Goal: Find contact information

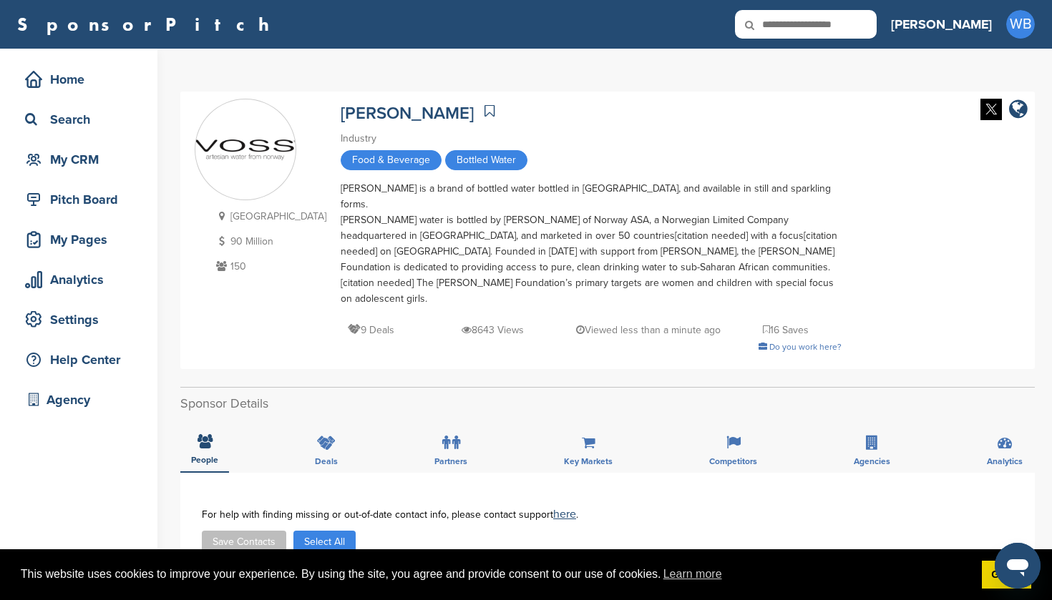
click at [784, 24] on icon at bounding box center [759, 25] width 49 height 30
click at [850, 24] on input "text" at bounding box center [806, 24] width 142 height 29
type input "****"
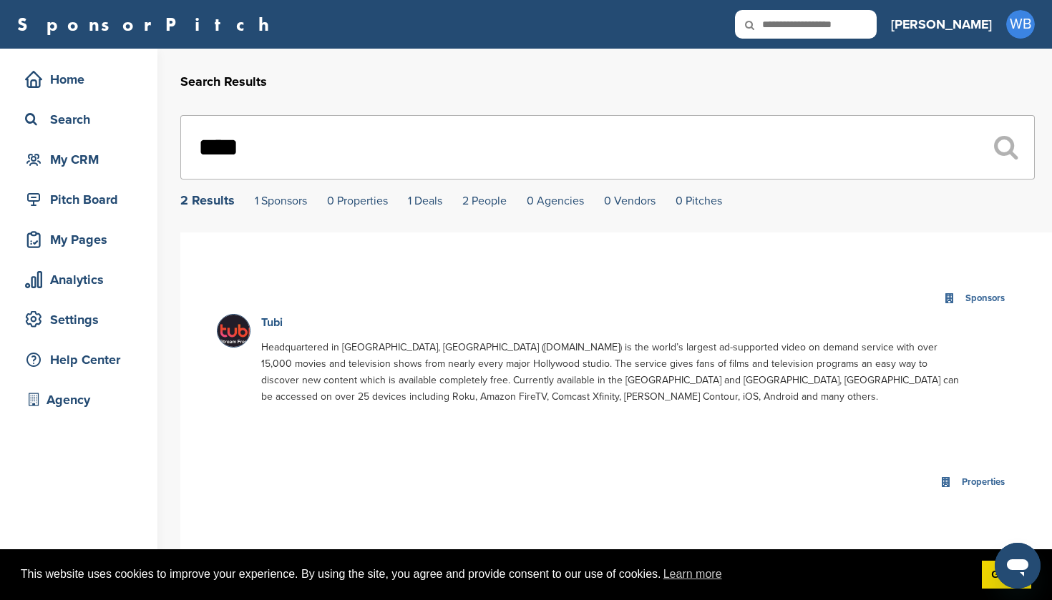
click at [275, 323] on link "Tubi" at bounding box center [271, 323] width 21 height 14
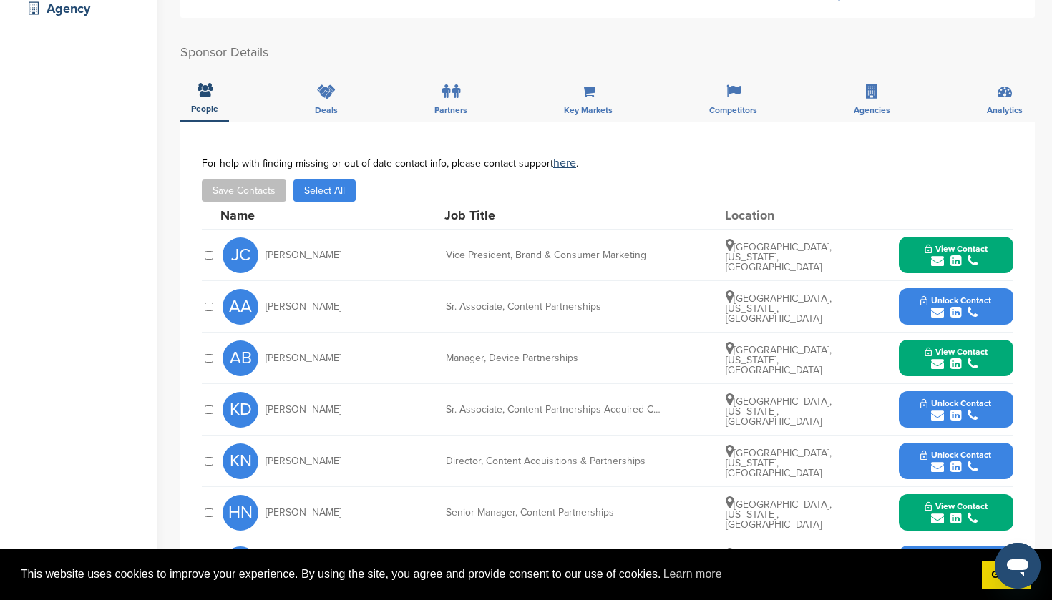
scroll to position [392, 0]
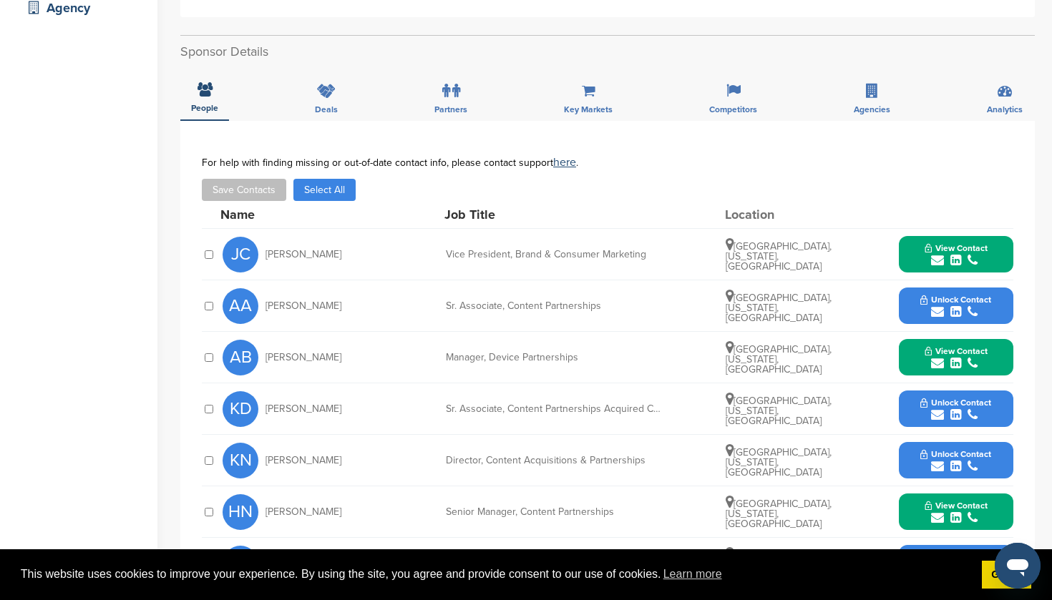
click at [948, 254] on div "submit" at bounding box center [955, 261] width 63 height 14
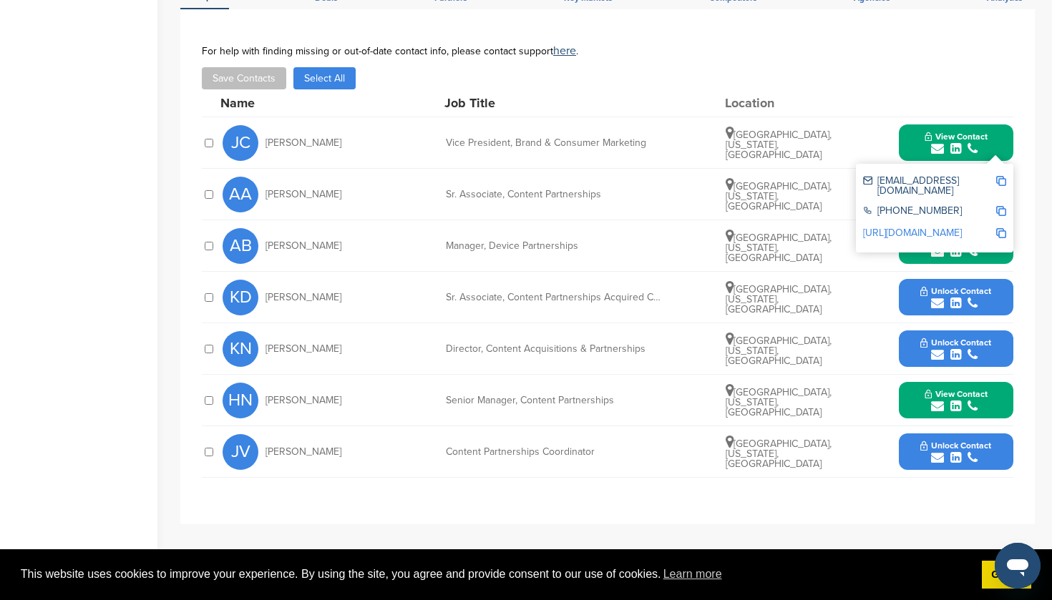
scroll to position [507, 0]
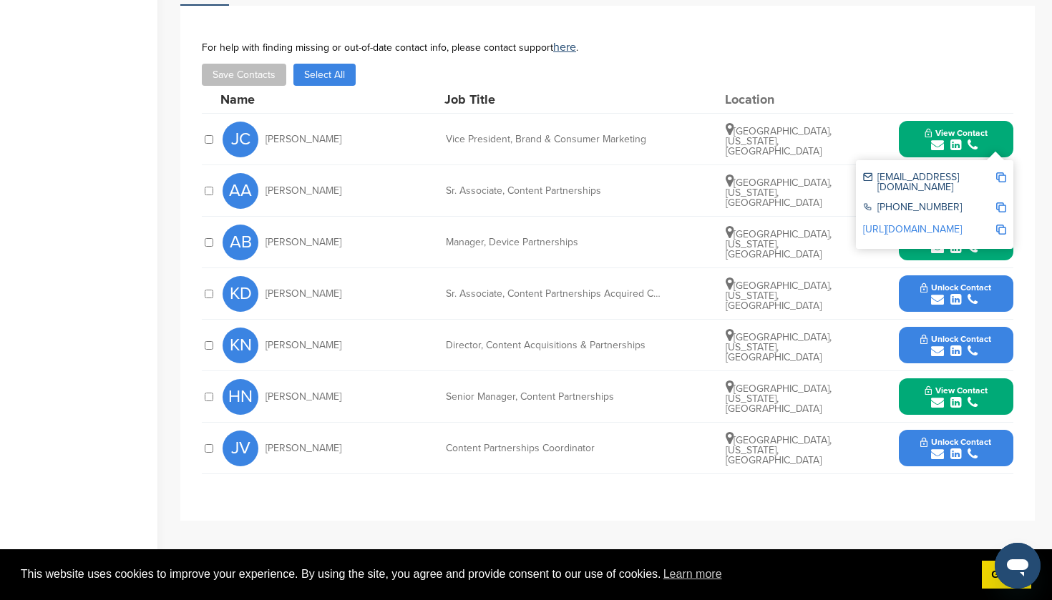
click at [453, 509] on div "**********" at bounding box center [607, 292] width 854 height 572
click at [955, 277] on button "Unlock Contact" at bounding box center [955, 294] width 105 height 43
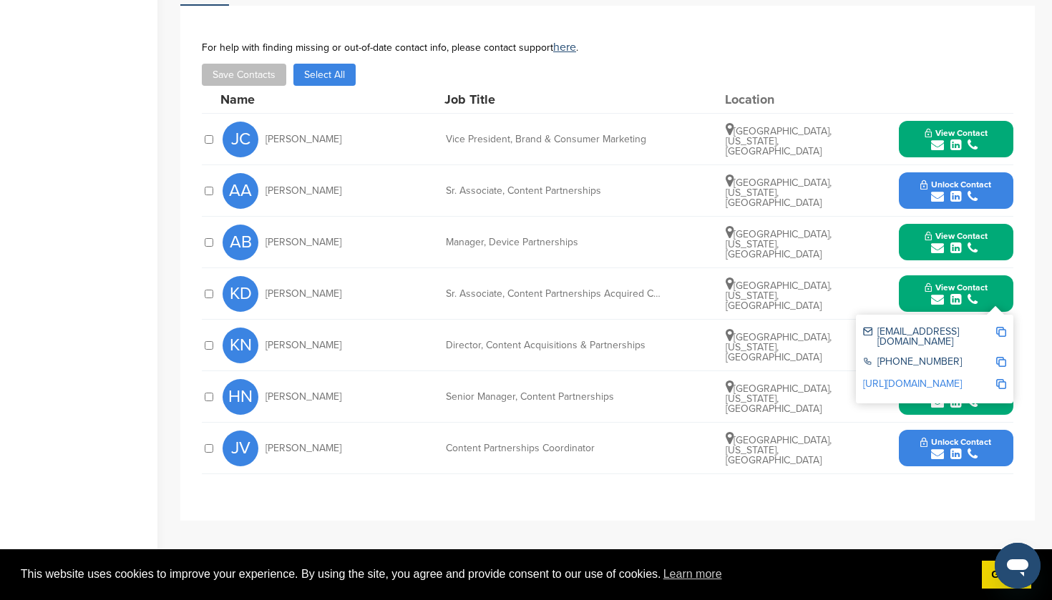
click at [947, 437] on span "Unlock Contact" at bounding box center [955, 442] width 71 height 10
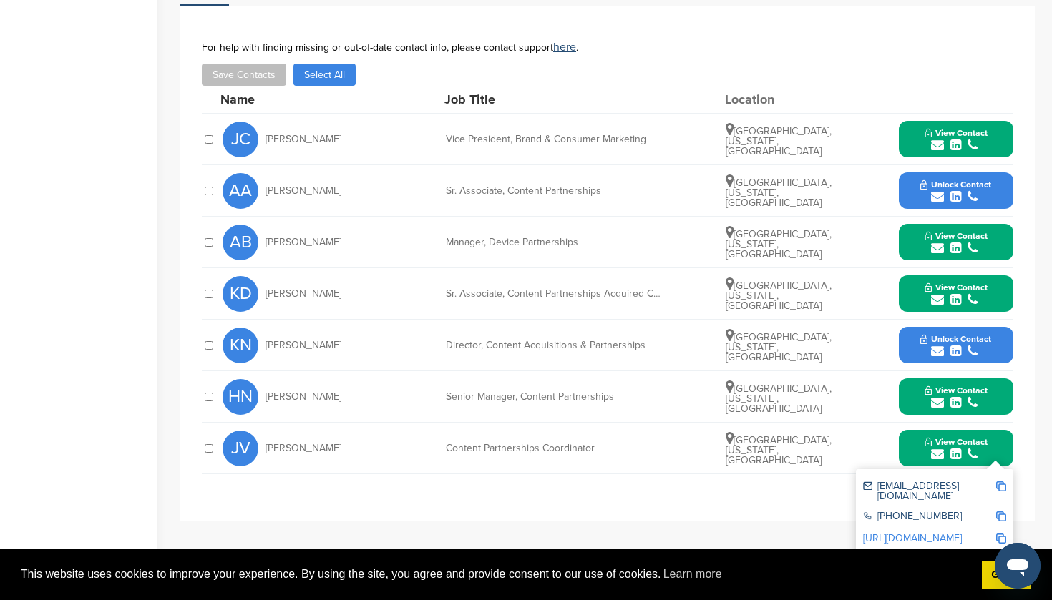
click at [956, 345] on icon "submit" at bounding box center [955, 351] width 11 height 13
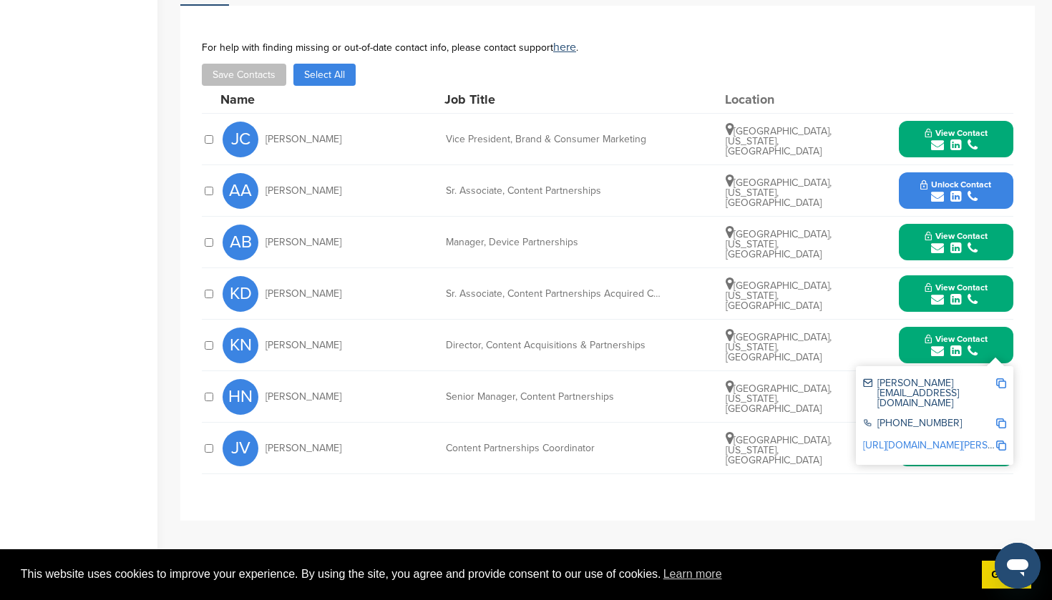
click at [947, 180] on span "Unlock Contact" at bounding box center [955, 185] width 71 height 10
